Goal: Task Accomplishment & Management: Manage account settings

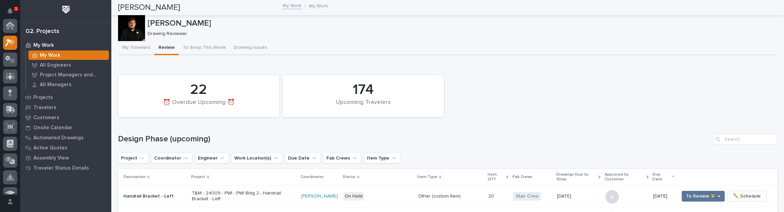
scroll to position [18, 0]
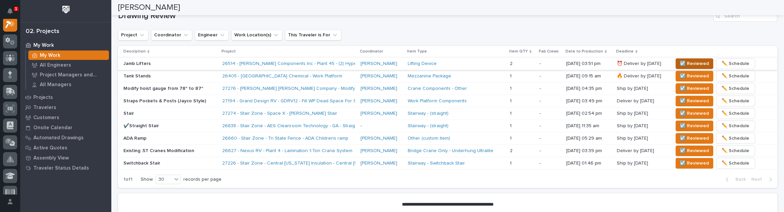
click at [689, 61] on span "☑️ Reviewed" at bounding box center [693, 64] width 29 height 8
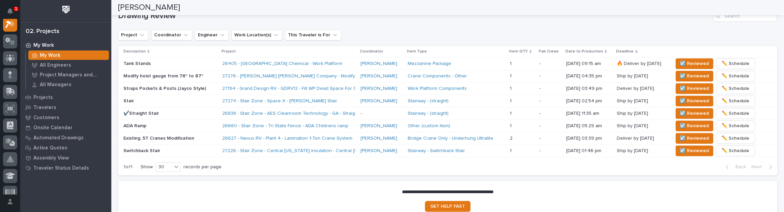
click at [687, 63] on span "☑️ Reviewed" at bounding box center [693, 64] width 29 height 8
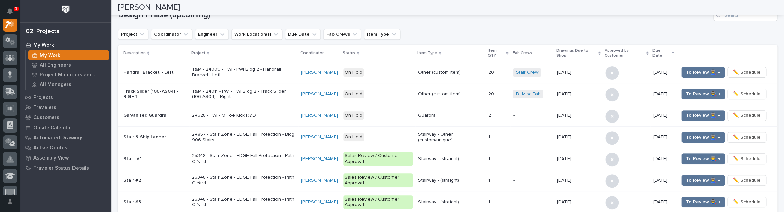
scroll to position [30, 0]
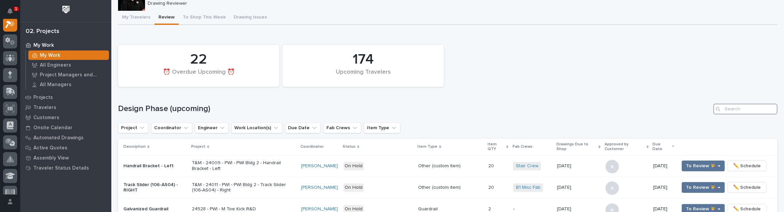
click at [743, 104] on input "Search" at bounding box center [745, 109] width 64 height 11
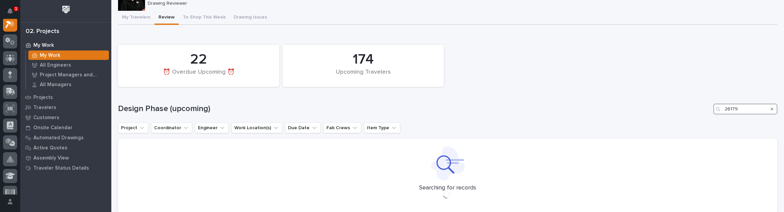
type input "26179"
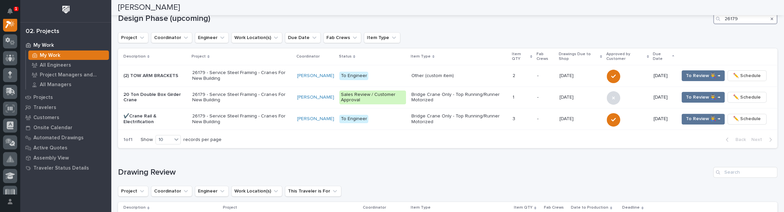
scroll to position [122, 0]
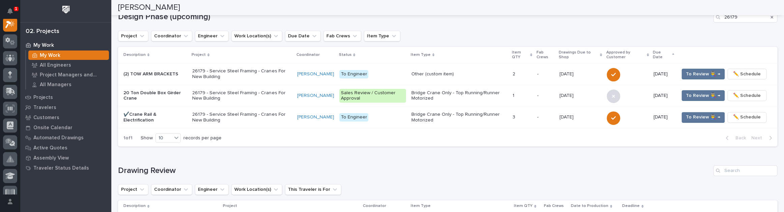
click at [155, 90] on p "20 Ton Double Box Girder Crane" at bounding box center [154, 95] width 63 height 11
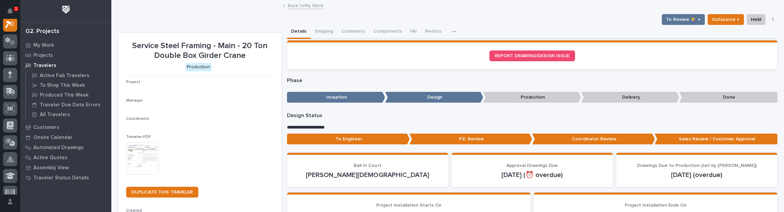
scroll to position [17, 0]
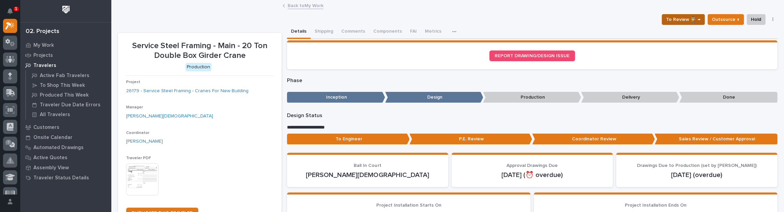
click at [661, 14] on button "To Review 👨‍🏭 →" at bounding box center [682, 19] width 43 height 11
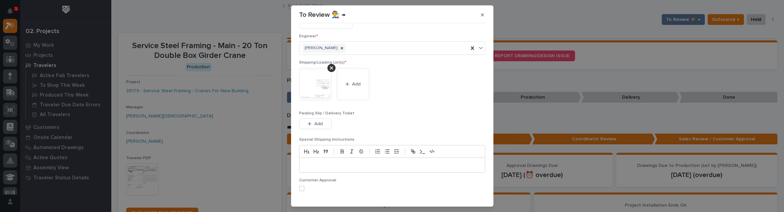
scroll to position [39, 0]
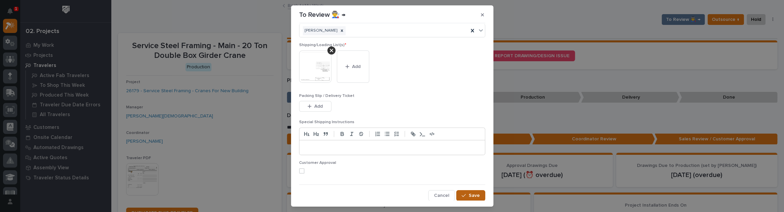
click at [475, 194] on button "Save" at bounding box center [470, 195] width 29 height 11
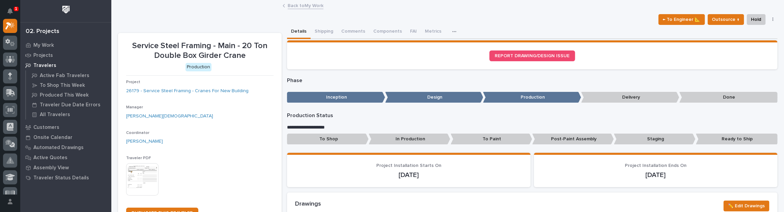
click at [290, 3] on link "Back to My Work" at bounding box center [306, 5] width 36 height 8
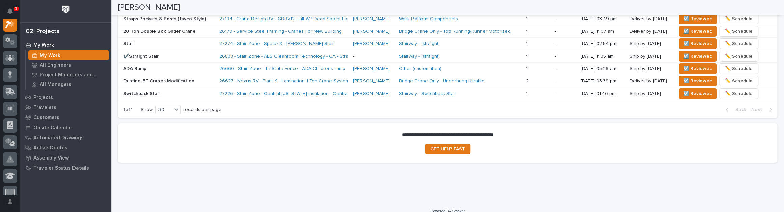
scroll to position [506, 0]
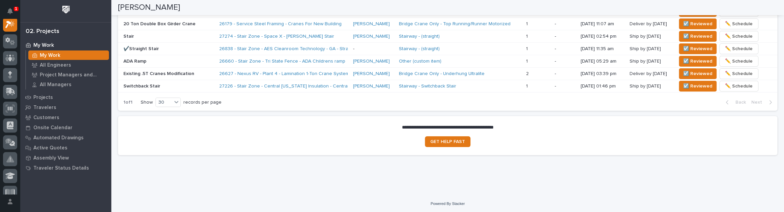
click at [201, 21] on p "20 Ton Double Box Girder Crane" at bounding box center [168, 24] width 90 height 6
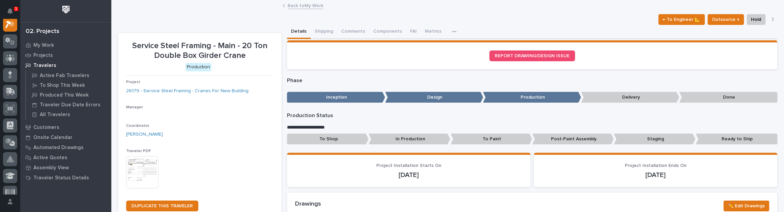
scroll to position [17, 0]
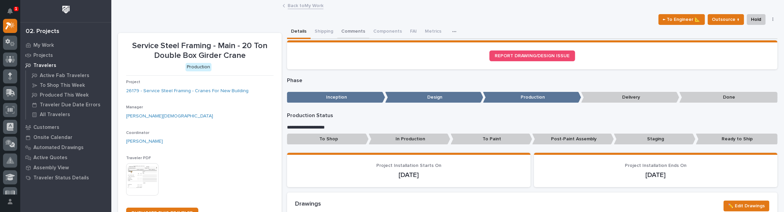
click at [352, 32] on button "Comments" at bounding box center [353, 32] width 32 height 14
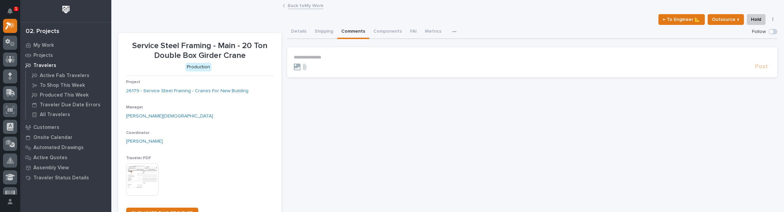
drag, startPoint x: 333, startPoint y: 50, endPoint x: 334, endPoint y: 55, distance: 5.2
click at [334, 53] on section "**********" at bounding box center [532, 62] width 490 height 30
click at [333, 59] on p "**********" at bounding box center [532, 58] width 477 height 6
click at [759, 66] on span "Post" at bounding box center [761, 70] width 13 height 8
